Goal: Task Accomplishment & Management: Use online tool/utility

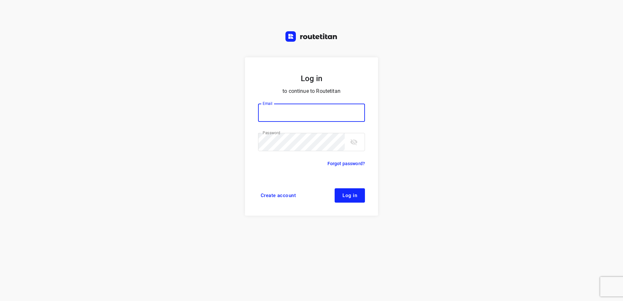
type input "[EMAIL_ADDRESS][DOMAIN_NAME]"
click at [353, 194] on span "Log in" at bounding box center [349, 195] width 15 height 5
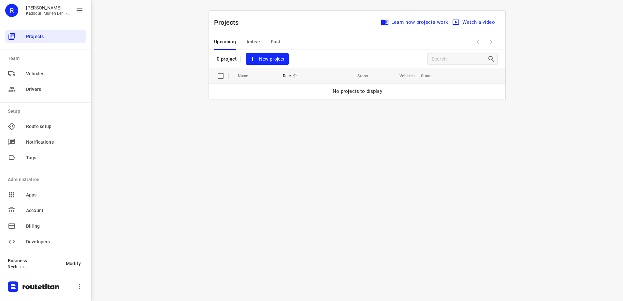
click at [275, 61] on span "New project" at bounding box center [267, 59] width 35 height 8
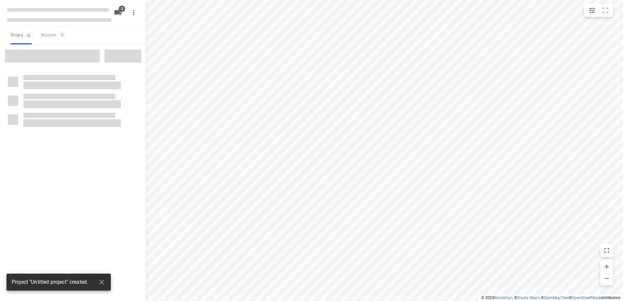
type input "distance"
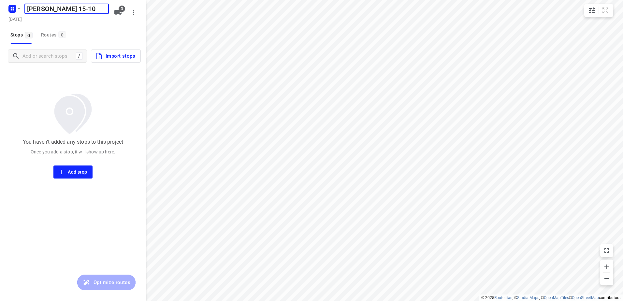
type input "[PERSON_NAME] 15-10"
click at [116, 15] on icon "button" at bounding box center [118, 13] width 8 height 8
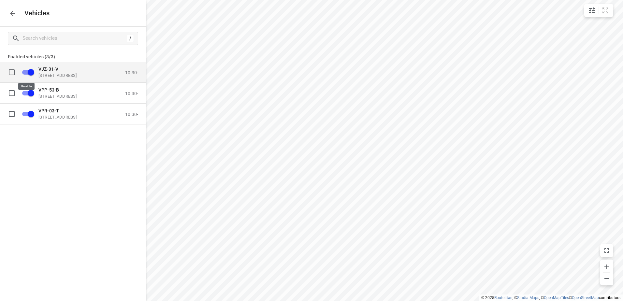
click at [30, 72] on input "grid" at bounding box center [30, 72] width 37 height 12
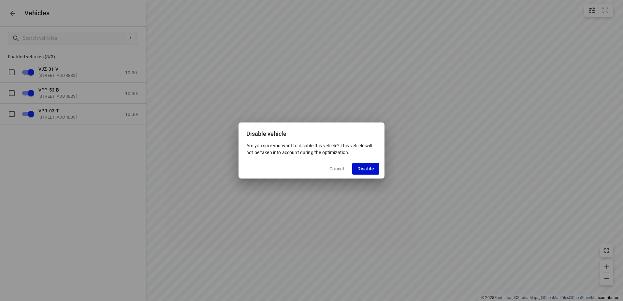
click at [363, 166] on span "Disable" at bounding box center [365, 168] width 17 height 5
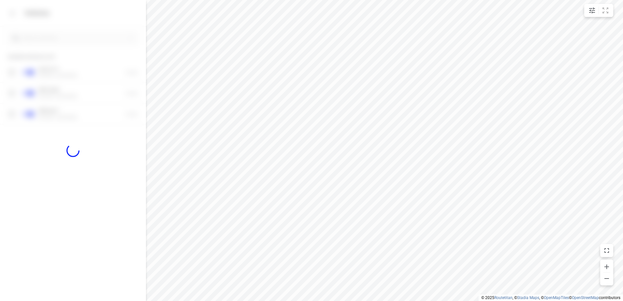
checkbox input "false"
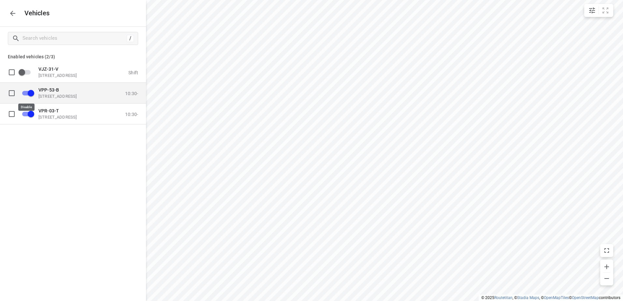
click at [28, 93] on input "grid" at bounding box center [30, 93] width 37 height 12
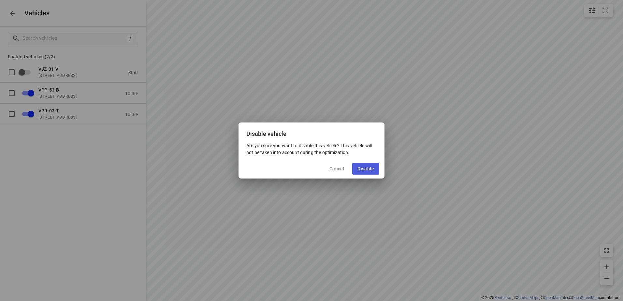
click at [364, 168] on span "Disable" at bounding box center [365, 168] width 17 height 5
checkbox input "false"
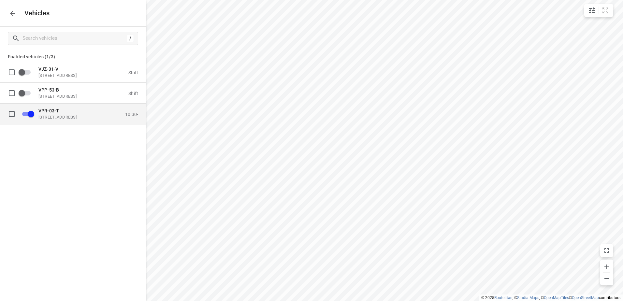
click at [67, 119] on p "[STREET_ADDRESS]" at bounding box center [70, 116] width 65 height 5
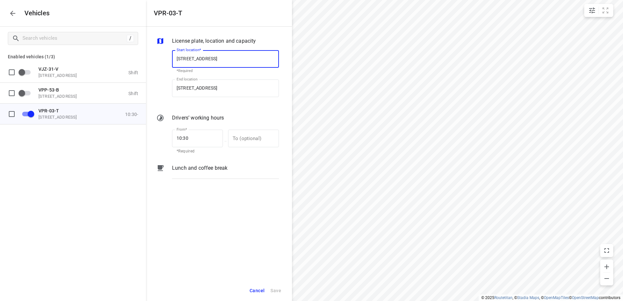
click at [214, 167] on p "Lunch and coffee break" at bounding box center [199, 168] width 55 height 8
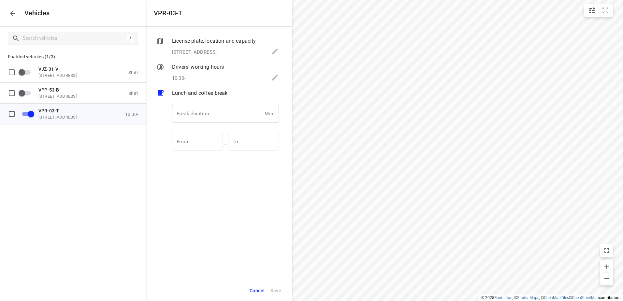
click at [196, 113] on input "number" at bounding box center [217, 114] width 90 height 18
type input "30"
click at [272, 290] on span "Save" at bounding box center [275, 291] width 11 height 8
click at [9, 15] on icon "button" at bounding box center [13, 13] width 8 height 8
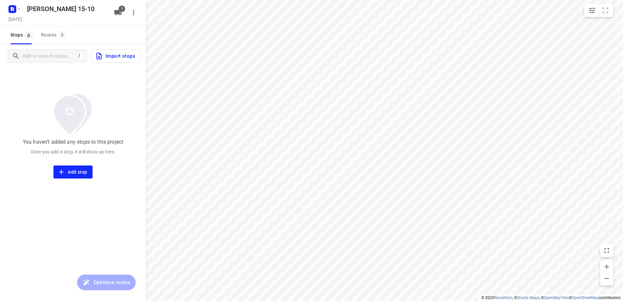
click at [120, 58] on span "Import stops" at bounding box center [115, 56] width 40 height 8
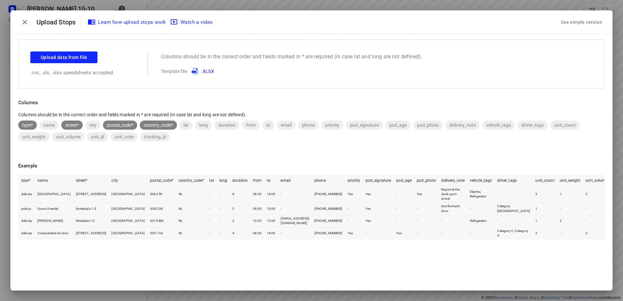
click at [580, 22] on div "Use simple version" at bounding box center [581, 22] width 44 height 11
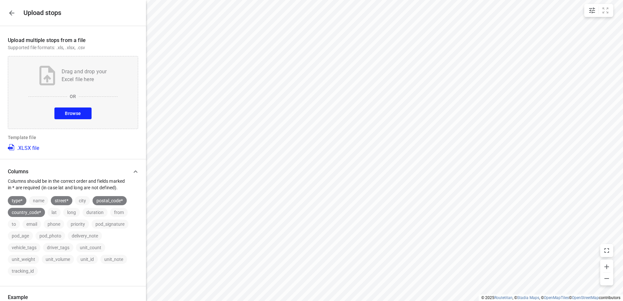
click at [74, 113] on span "Browse" at bounding box center [73, 113] width 16 height 8
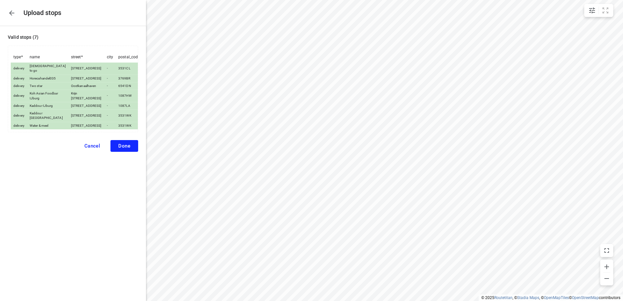
click at [124, 142] on button "Done" at bounding box center [124, 146] width 28 height 12
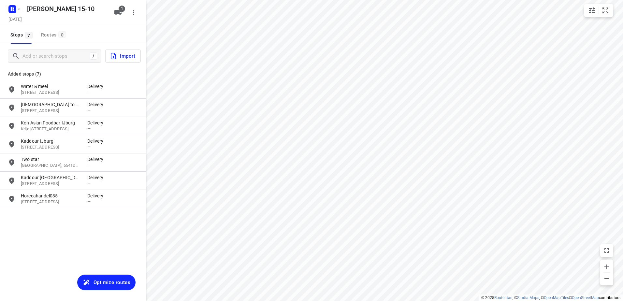
click at [111, 281] on span "Optimize routes" at bounding box center [112, 282] width 37 height 8
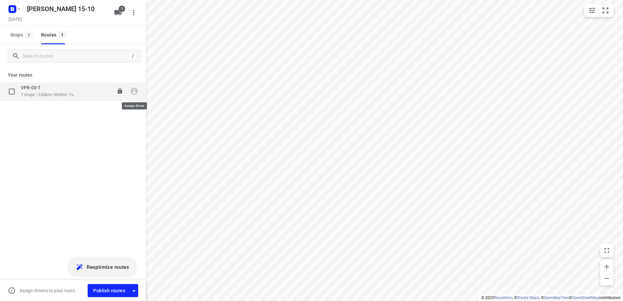
click at [137, 91] on icon "button" at bounding box center [134, 91] width 7 height 7
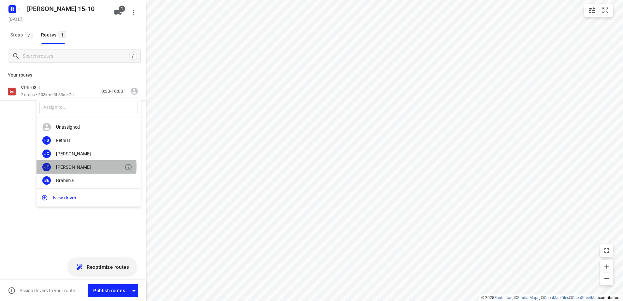
click at [71, 166] on div "[PERSON_NAME]" at bounding box center [90, 167] width 68 height 5
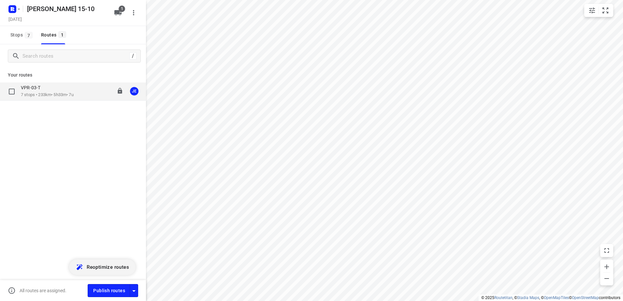
click at [42, 94] on p "7 stops • 233km • 5h33m • 7u" at bounding box center [47, 95] width 53 height 6
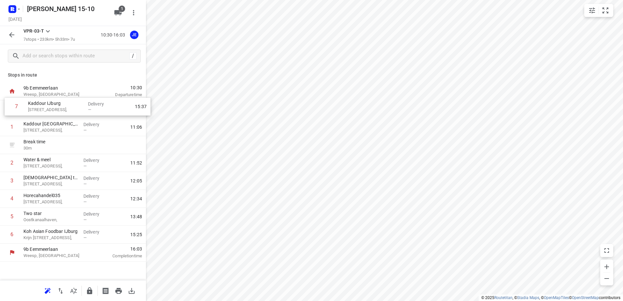
drag, startPoint x: 49, startPoint y: 238, endPoint x: 54, endPoint y: 108, distance: 130.4
click at [54, 108] on div "1 Kaddour Utrecht [STREET_ADDRESS], Delivery — 11:06 Break time 30 m 2 Water & …" at bounding box center [73, 171] width 146 height 143
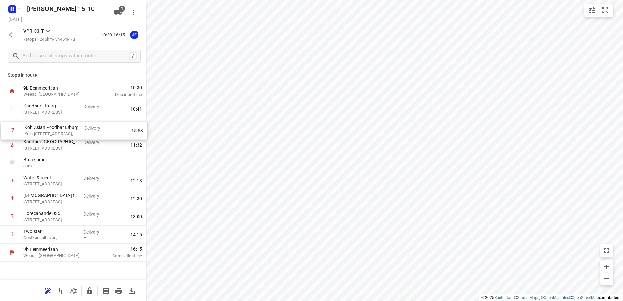
drag, startPoint x: 57, startPoint y: 235, endPoint x: 58, endPoint y: 127, distance: 107.2
click at [58, 127] on div "1 Kaddour IJburg [STREET_ADDRESS], Delivery — 10:41 2 Kaddour [GEOGRAPHIC_DATA]…" at bounding box center [73, 171] width 146 height 143
click at [20, 9] on icon "button" at bounding box center [18, 9] width 5 height 5
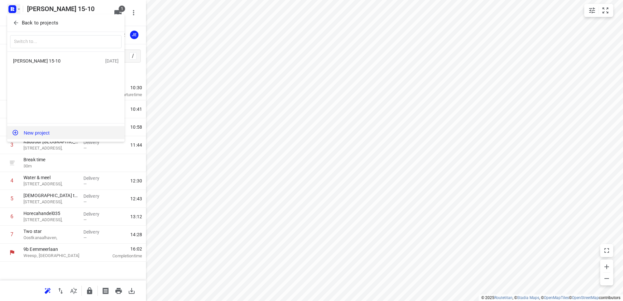
click at [41, 130] on button "New project" at bounding box center [65, 132] width 117 height 13
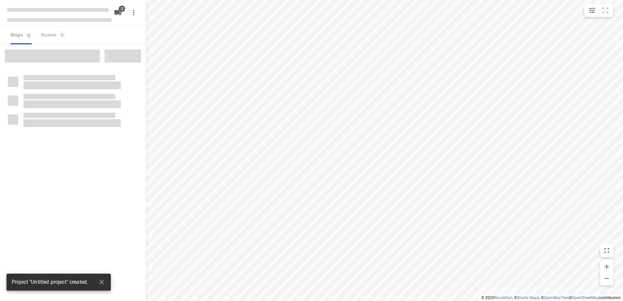
type input "distance"
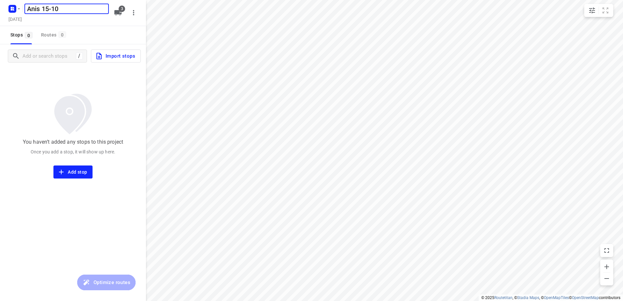
type input "Anis 15-10"
click at [119, 55] on span "Import stops" at bounding box center [115, 56] width 40 height 8
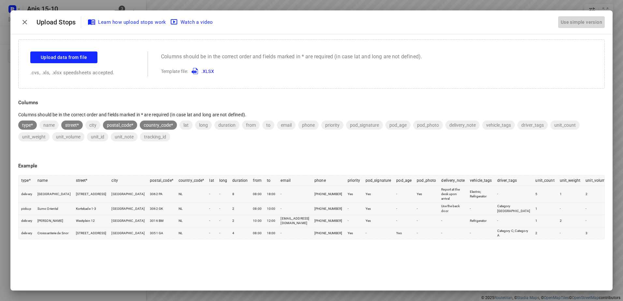
click at [596, 19] on div "Use simple version" at bounding box center [581, 22] width 44 height 11
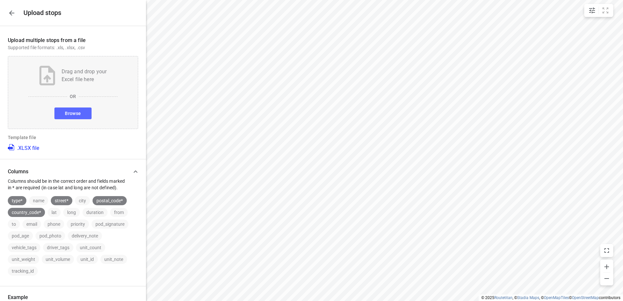
click at [79, 111] on button "Browse" at bounding box center [72, 114] width 37 height 12
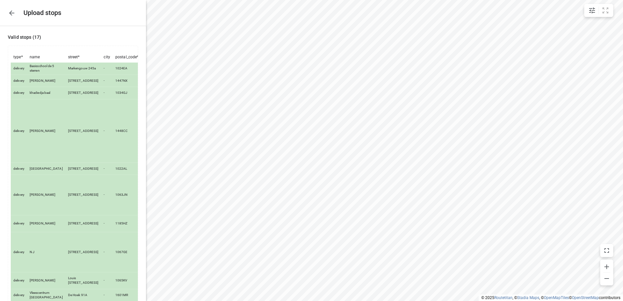
scroll to position [190, 0]
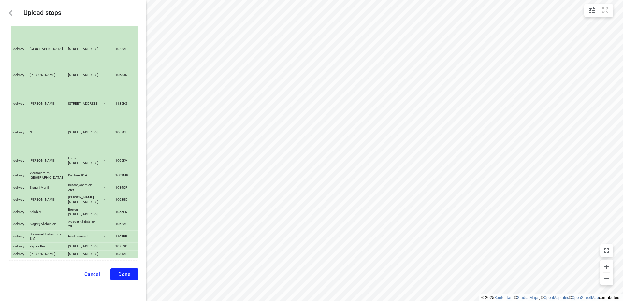
click at [122, 275] on span "Done" at bounding box center [124, 274] width 12 height 6
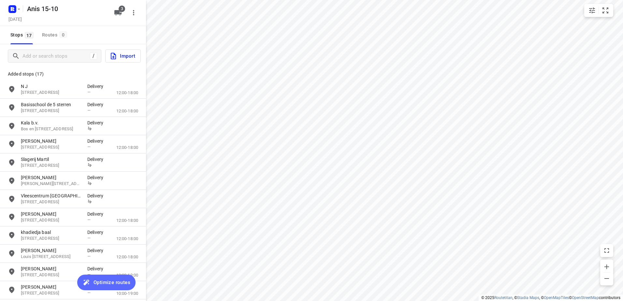
click at [115, 283] on span "Optimize routes" at bounding box center [112, 282] width 37 height 8
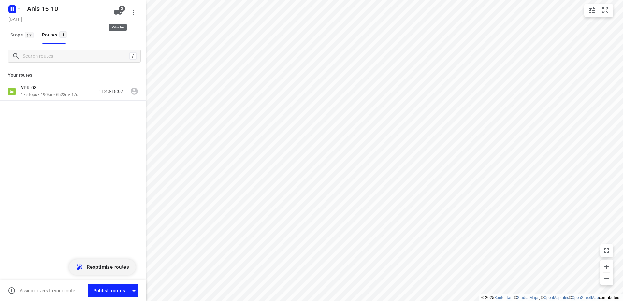
click at [121, 13] on icon "button" at bounding box center [117, 12] width 7 height 5
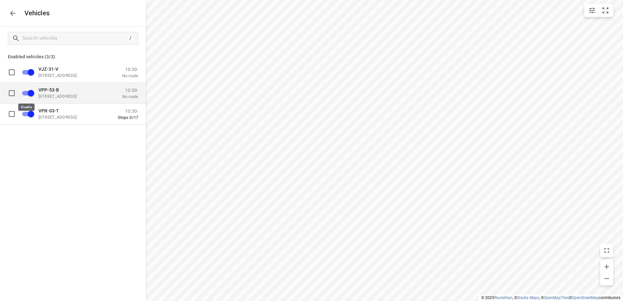
click at [29, 90] on input "grid" at bounding box center [30, 93] width 37 height 12
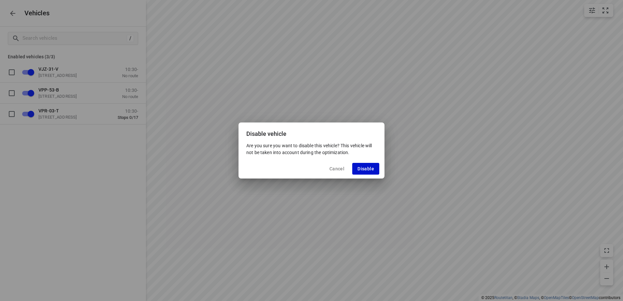
click at [367, 169] on span "Disable" at bounding box center [365, 168] width 17 height 5
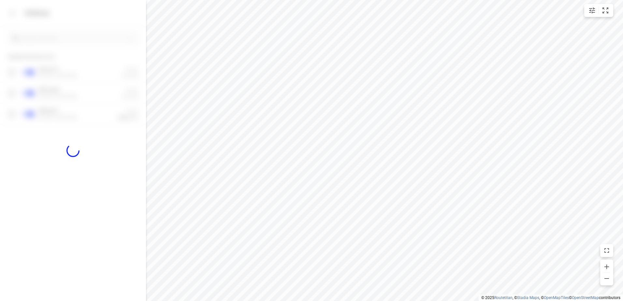
checkbox input "false"
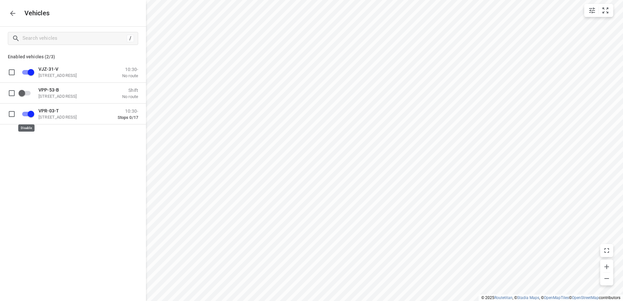
click at [32, 113] on input "grid" at bounding box center [30, 114] width 37 height 12
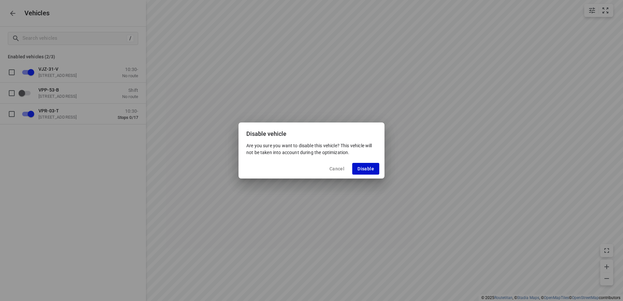
click at [368, 168] on span "Disable" at bounding box center [365, 168] width 17 height 5
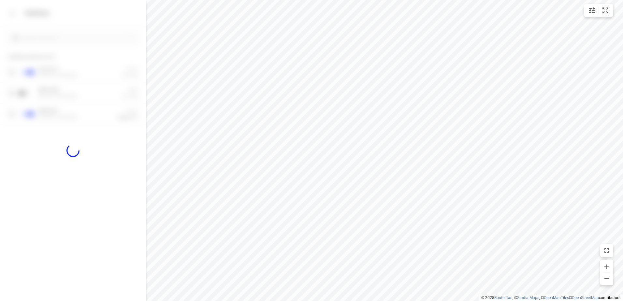
checkbox input "false"
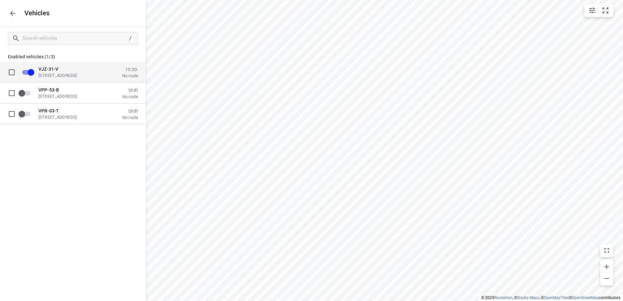
click at [51, 70] on span "VJZ-31-V" at bounding box center [48, 68] width 20 height 5
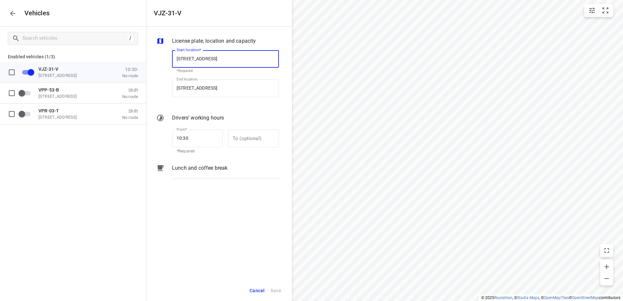
click at [208, 164] on div "Lunch and coffee break" at bounding box center [225, 174] width 109 height 22
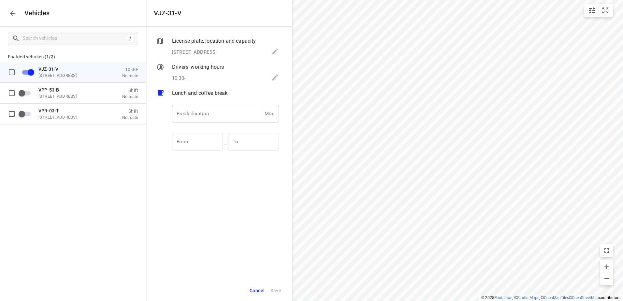
click at [206, 115] on input "number" at bounding box center [217, 114] width 90 height 18
type input "30"
click at [275, 291] on span "Save" at bounding box center [275, 291] width 11 height 8
click at [12, 14] on icon "button" at bounding box center [12, 13] width 5 height 5
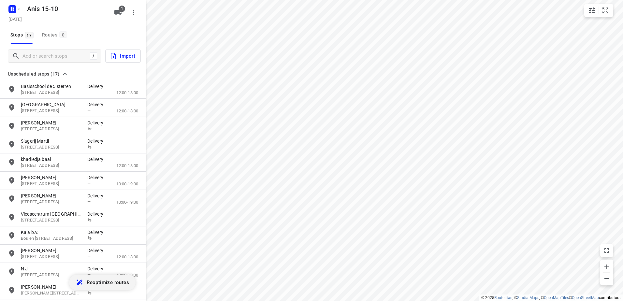
click at [115, 281] on span "Reoptimize routes" at bounding box center [108, 282] width 42 height 8
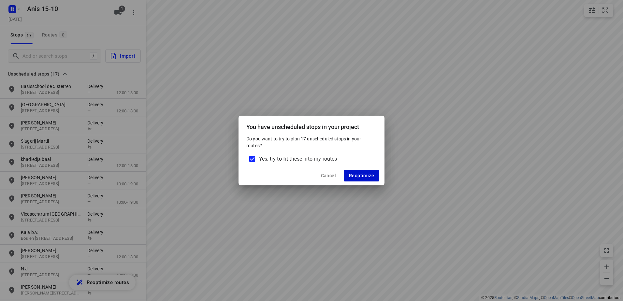
click at [371, 174] on span "Reoptimize" at bounding box center [361, 175] width 25 height 5
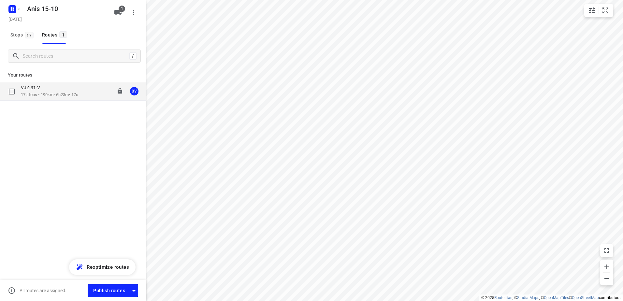
click at [48, 94] on p "17 stops • 190km • 6h23m • 17u" at bounding box center [49, 95] width 57 height 6
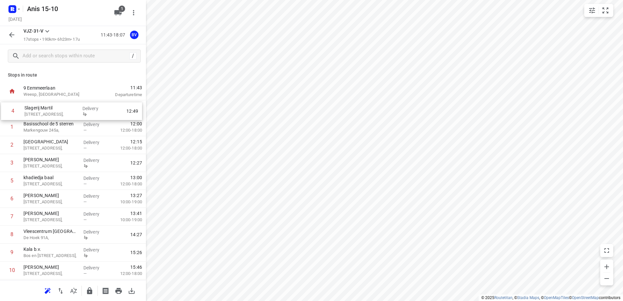
drag, startPoint x: 49, startPoint y: 168, endPoint x: 50, endPoint y: 114, distance: 53.8
click at [50, 114] on div "1 Basisschool de 5 sterren [STREET_ADDRESS], Delivery — 12:00 12:00-18:00 2 [GE…" at bounding box center [73, 252] width 146 height 305
drag, startPoint x: 55, startPoint y: 163, endPoint x: 55, endPoint y: 130, distance: 32.6
click at [55, 130] on div "1 Slagerij Martil [STREET_ADDRESS], Delivery 12:04 2 Basisschool de 5 sterren M…" at bounding box center [73, 252] width 146 height 305
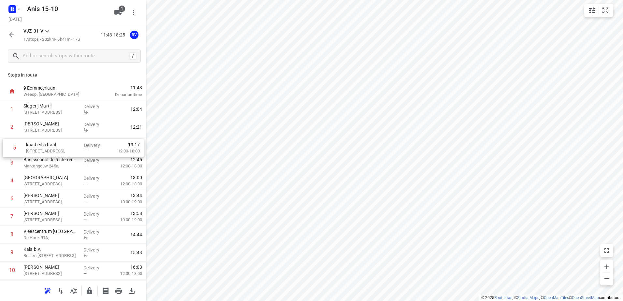
drag, startPoint x: 53, startPoint y: 182, endPoint x: 56, endPoint y: 148, distance: 34.7
click at [56, 148] on div "1 Slagerij Martil [STREET_ADDRESS], Delivery 12:04 2 [GEOGRAPHIC_DATA][STREET_A…" at bounding box center [73, 252] width 146 height 305
drag, startPoint x: 59, startPoint y: 182, endPoint x: 62, endPoint y: 147, distance: 35.6
click at [62, 147] on div "1 Slagerij Martil [STREET_ADDRESS], Delivery 12:04 2 [GEOGRAPHIC_DATA][STREET_A…" at bounding box center [73, 252] width 146 height 305
drag, startPoint x: 54, startPoint y: 165, endPoint x: 54, endPoint y: 150, distance: 16.0
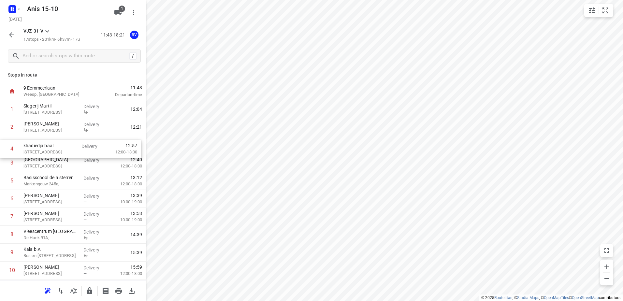
click at [54, 150] on div "1 Slagerij Martil [STREET_ADDRESS], Delivery 12:04 2 [GEOGRAPHIC_DATA][STREET_A…" at bounding box center [73, 252] width 146 height 305
click at [50, 144] on div "1 Slagerij Martil [STREET_ADDRESS], Delivery 12:04 2 [GEOGRAPHIC_DATA][STREET_A…" at bounding box center [73, 252] width 146 height 305
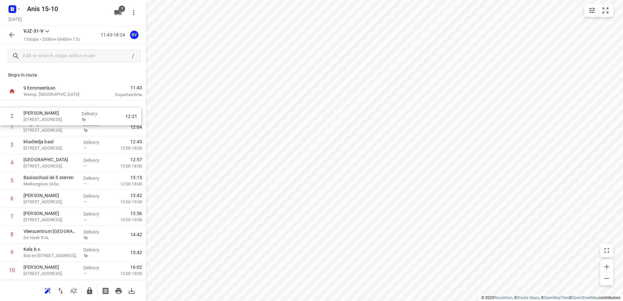
drag, startPoint x: 48, startPoint y: 128, endPoint x: 49, endPoint y: 114, distance: 14.3
click at [49, 114] on div "1 Slagerij Martil [STREET_ADDRESS], Delivery 12:04 2 [GEOGRAPHIC_DATA][STREET_A…" at bounding box center [73, 252] width 146 height 305
drag, startPoint x: 44, startPoint y: 129, endPoint x: 45, endPoint y: 144, distance: 14.7
click at [45, 144] on div "1 [GEOGRAPHIC_DATA][STREET_ADDRESS], Delivery 12:04 2 Slagerij Martil Bezaanjac…" at bounding box center [73, 252] width 146 height 305
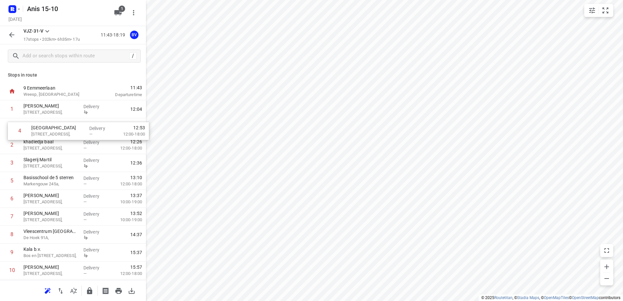
drag, startPoint x: 34, startPoint y: 164, endPoint x: 42, endPoint y: 129, distance: 35.8
click at [42, 129] on div "1 [GEOGRAPHIC_DATA][STREET_ADDRESS], Delivery 12:04 2 khadiedja [GEOGRAPHIC_DAT…" at bounding box center [73, 252] width 146 height 305
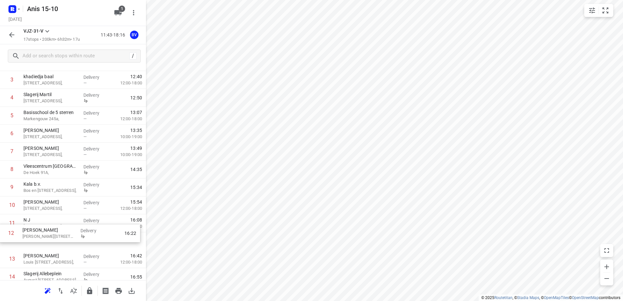
scroll to position [67, 0]
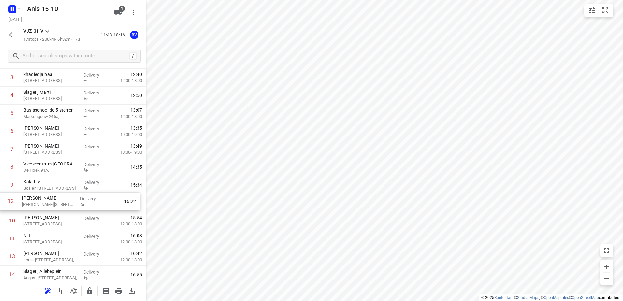
drag, startPoint x: 55, startPoint y: 243, endPoint x: 54, endPoint y: 201, distance: 42.0
click at [54, 201] on div "1 [GEOGRAPHIC_DATA][STREET_ADDRESS], Delivery 12:04 2 [GEOGRAPHIC_DATA][STREET_…" at bounding box center [73, 185] width 146 height 305
click at [11, 35] on icon "button" at bounding box center [11, 34] width 5 height 5
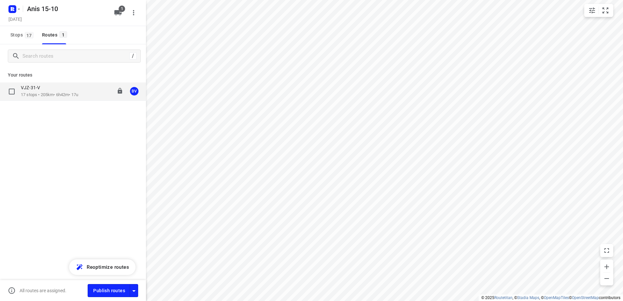
click at [58, 94] on p "17 stops • 205km • 6h42m • 17u" at bounding box center [49, 95] width 57 height 6
